Goal: Entertainment & Leisure: Consume media (video, audio)

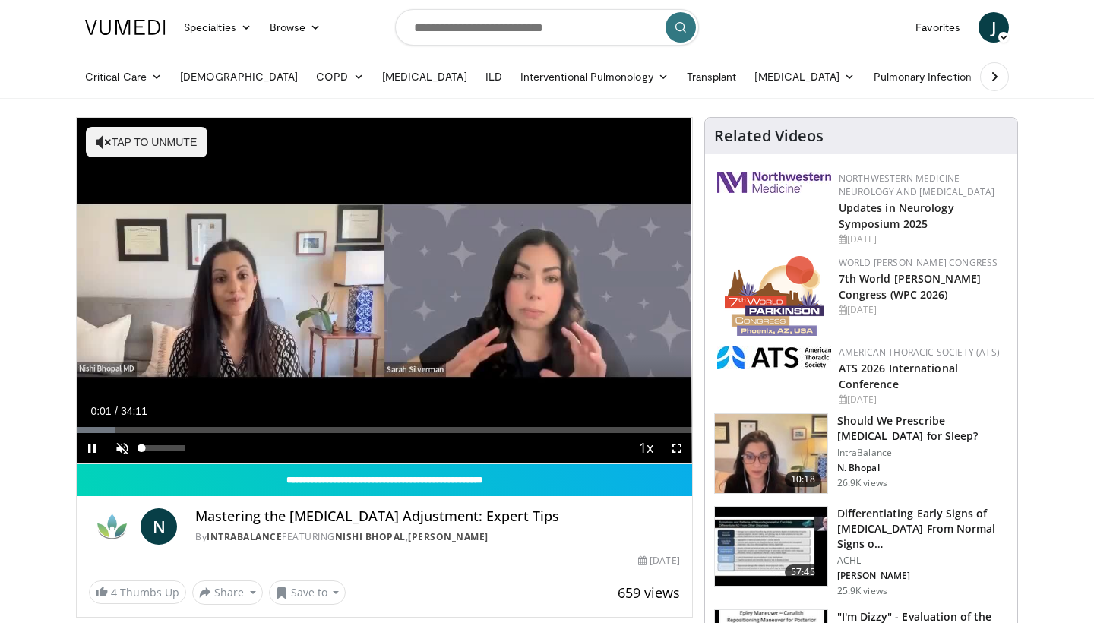
click at [125, 450] on span "Video Player" at bounding box center [122, 448] width 30 height 30
click at [159, 450] on div "44%" at bounding box center [162, 447] width 43 height 5
click at [674, 450] on span "Video Player" at bounding box center [677, 448] width 30 height 30
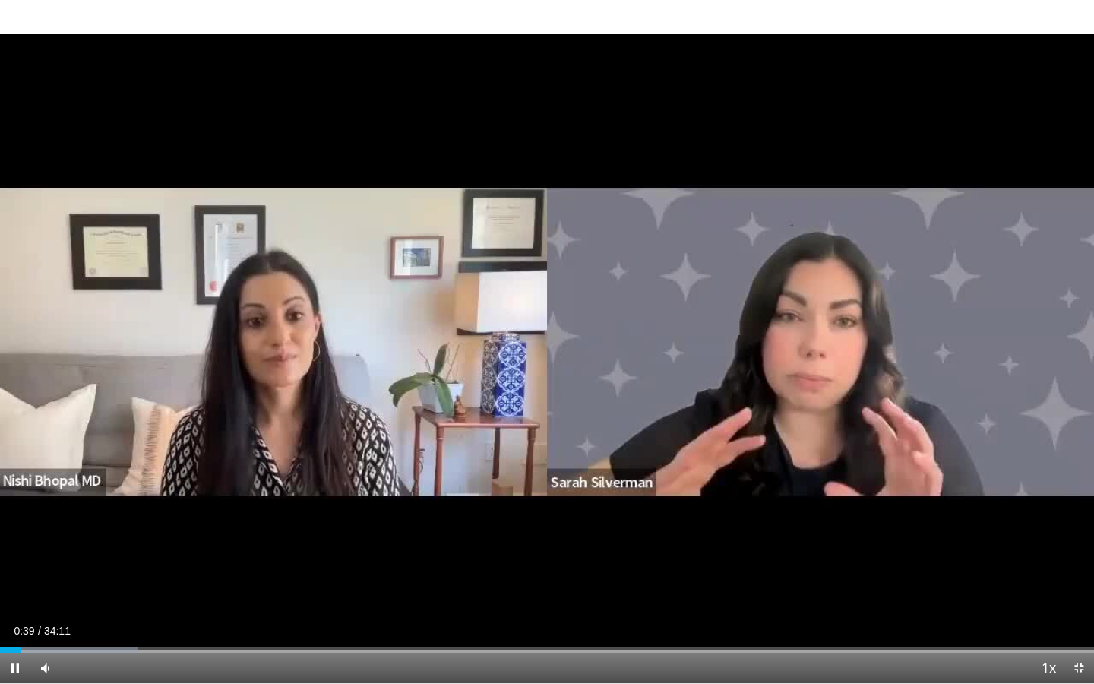
click at [1076, 622] on span "Video Player" at bounding box center [1078, 667] width 30 height 30
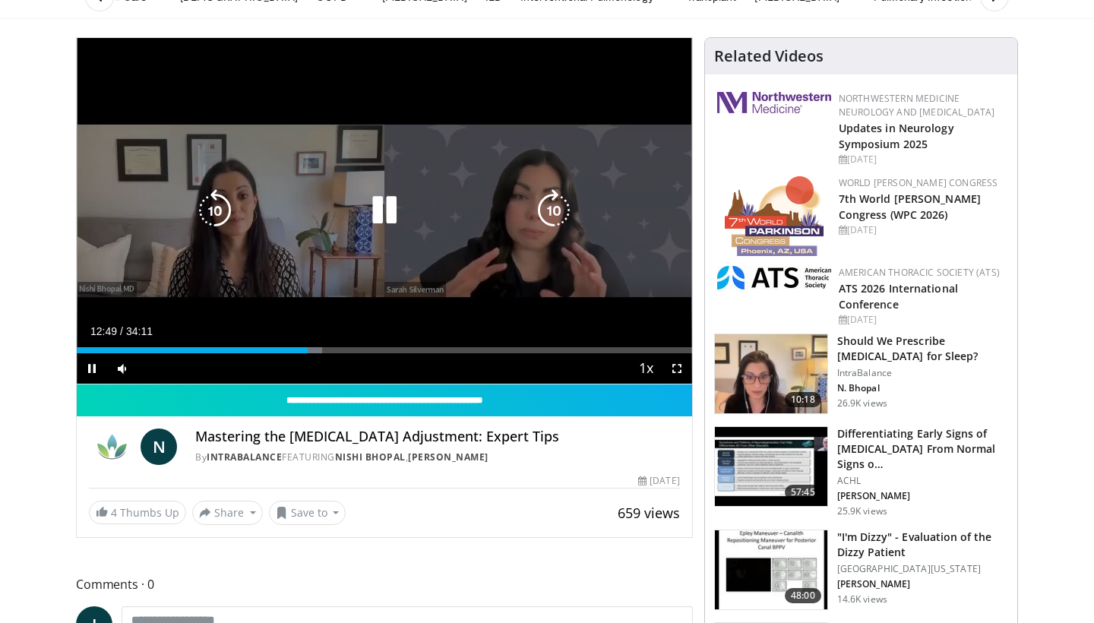
scroll to position [81, 0]
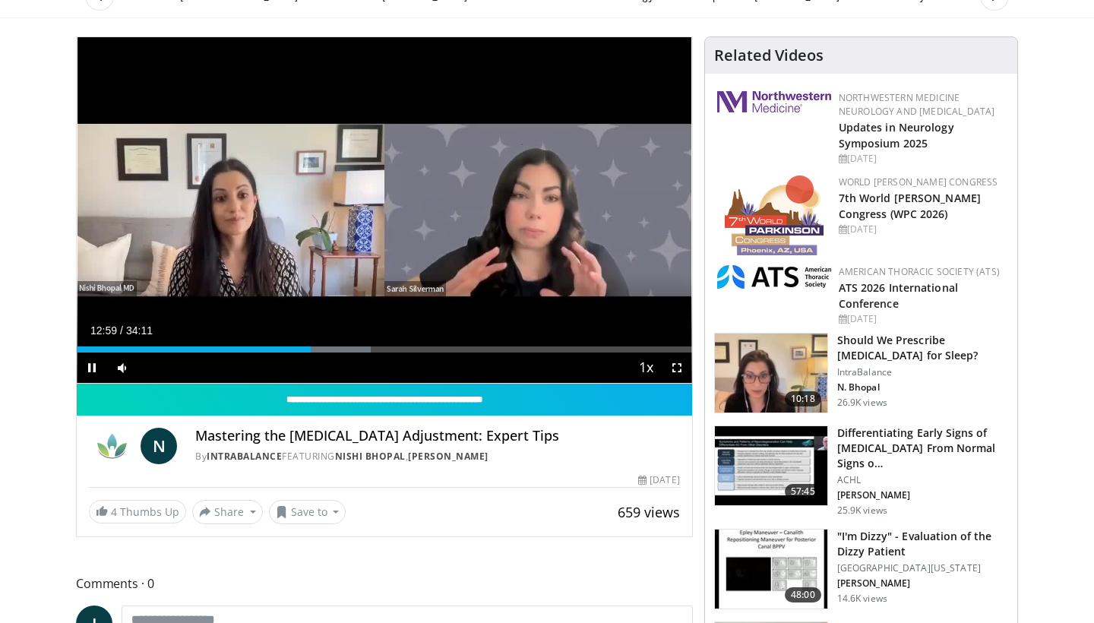
click at [94, 371] on span "Video Player" at bounding box center [92, 367] width 30 height 30
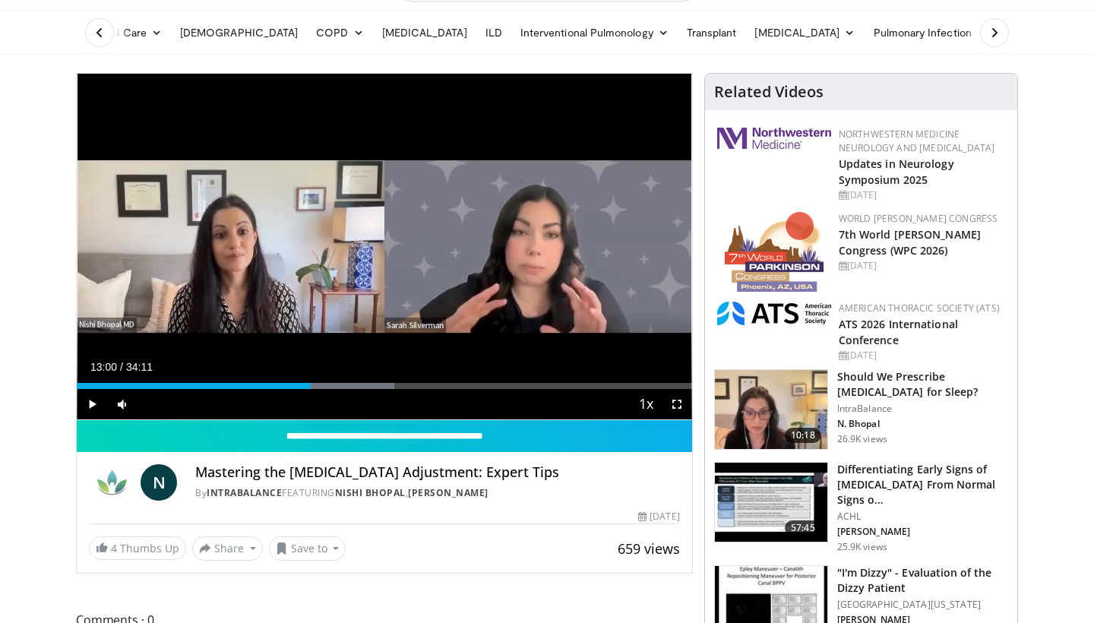
scroll to position [36, 0]
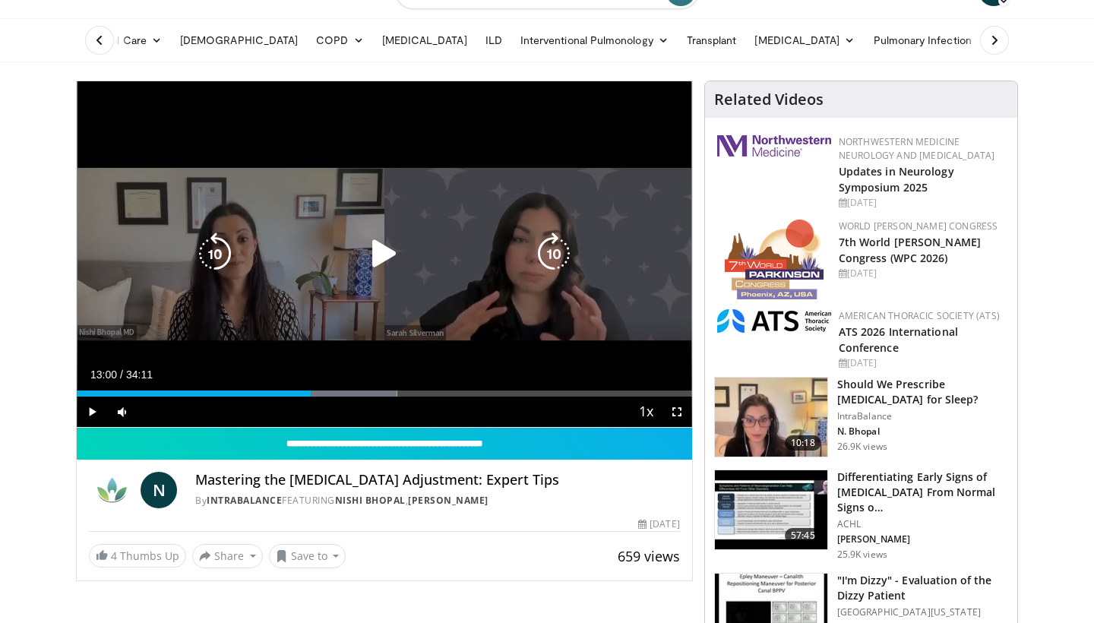
click at [457, 228] on div "10 seconds Tap to unmute" at bounding box center [384, 254] width 615 height 346
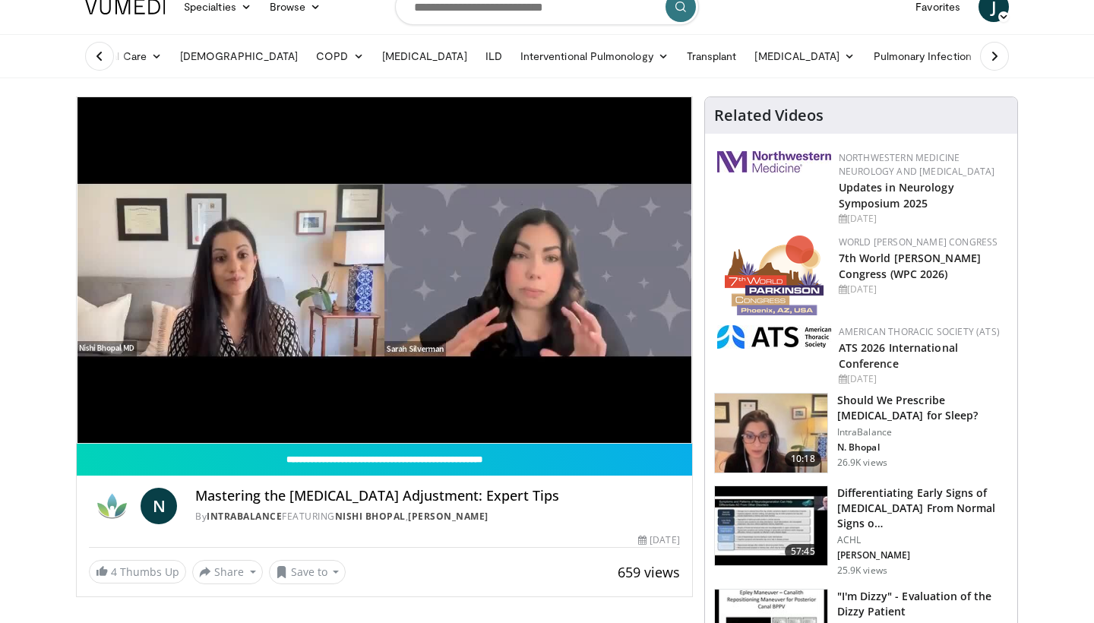
scroll to position [30, 0]
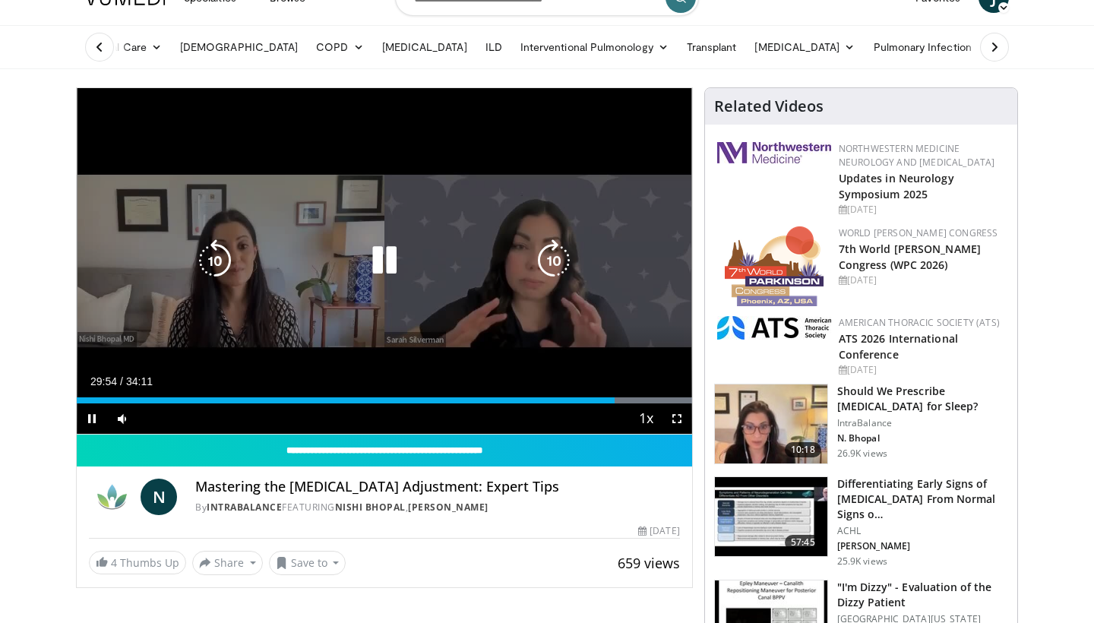
click at [384, 264] on icon "Video Player" at bounding box center [384, 260] width 43 height 43
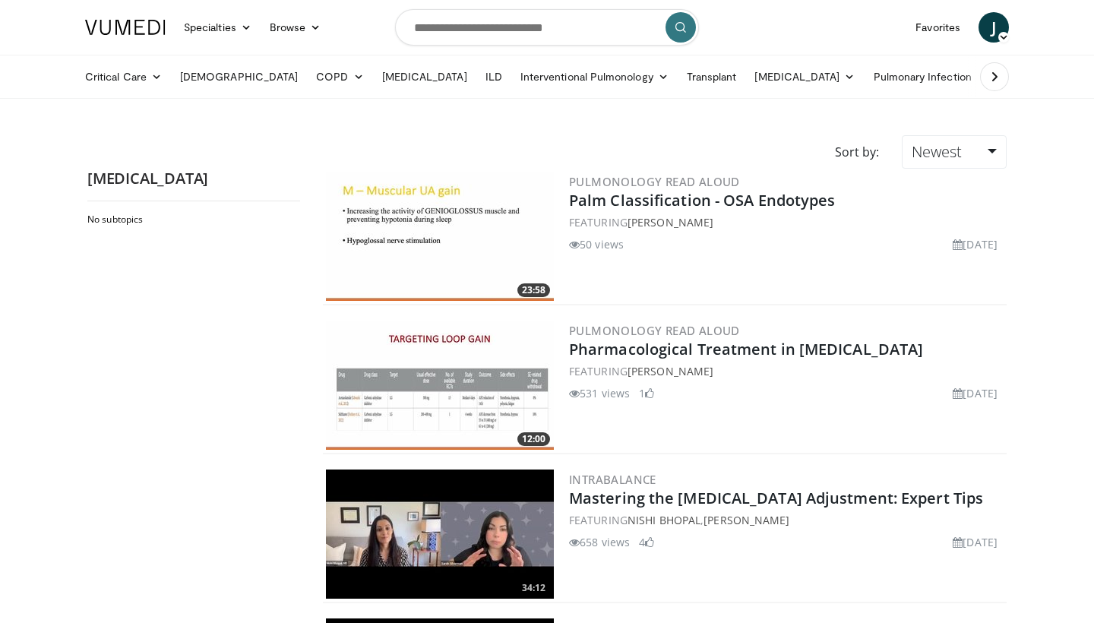
scroll to position [292, 0]
